Goal: Connect with others: Connect with others

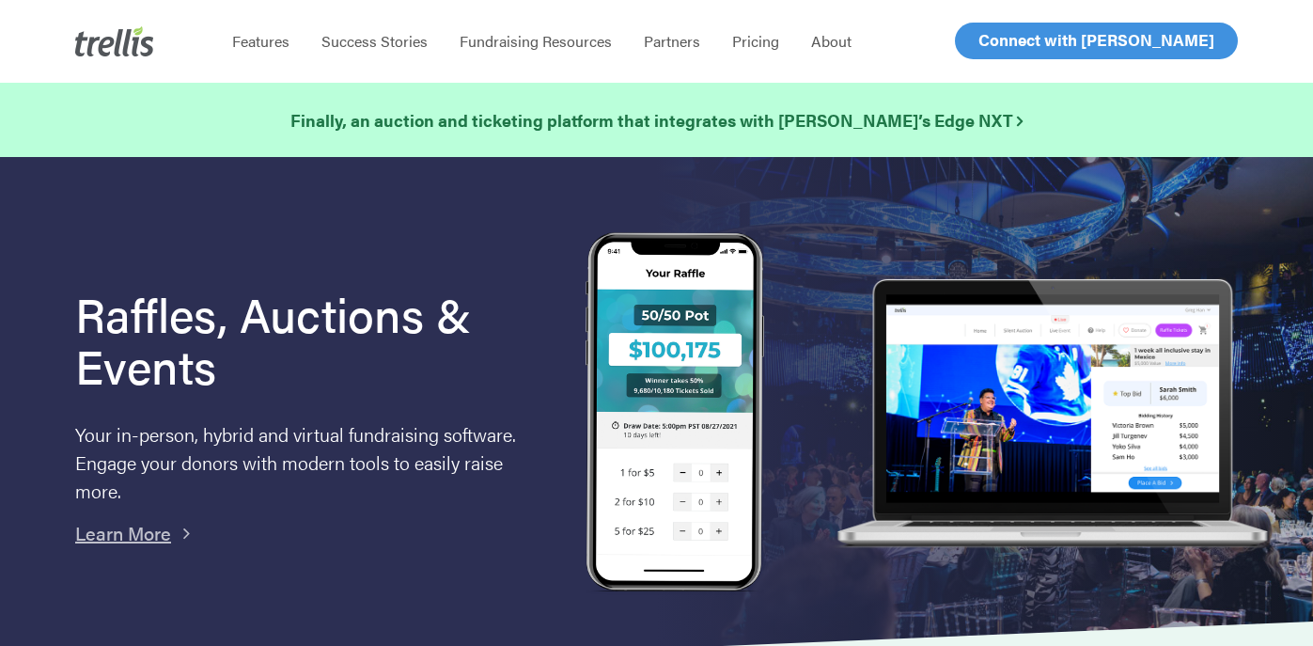
click at [998, 46] on span "Log In" at bounding box center [1000, 40] width 45 height 23
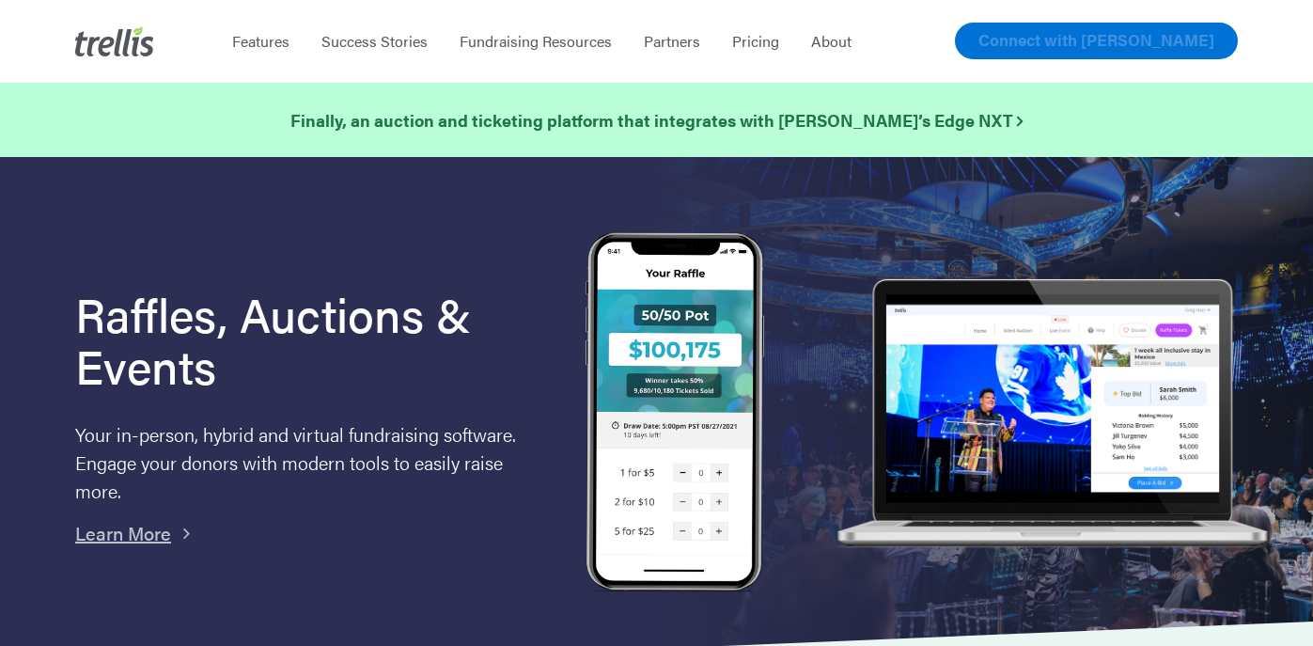
click at [1114, 46] on span "Connect with [PERSON_NAME]" at bounding box center [1097, 39] width 236 height 23
